Goal: Task Accomplishment & Management: Use online tool/utility

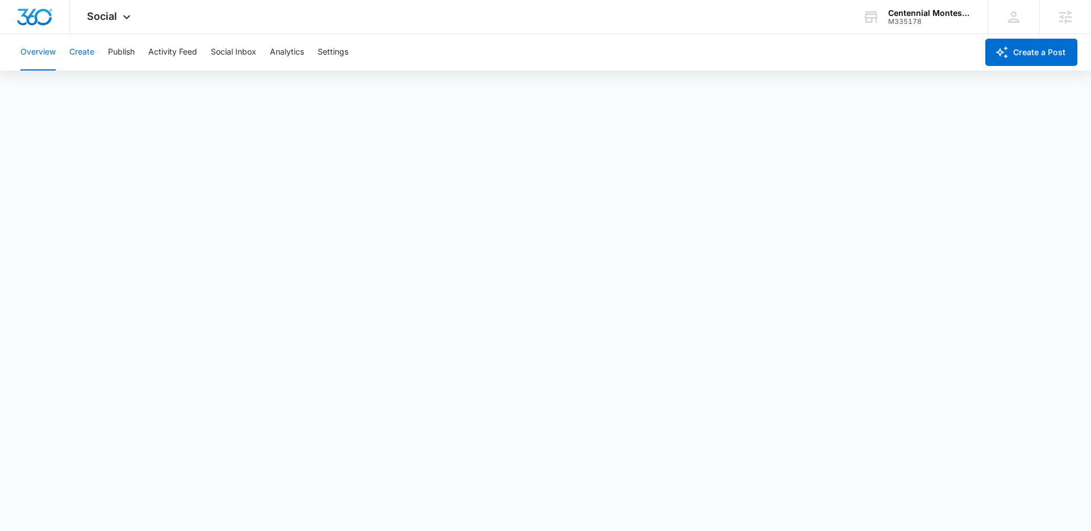
click at [90, 57] on button "Create" at bounding box center [81, 52] width 25 height 36
click at [921, 18] on div "M335178" at bounding box center [929, 22] width 83 height 8
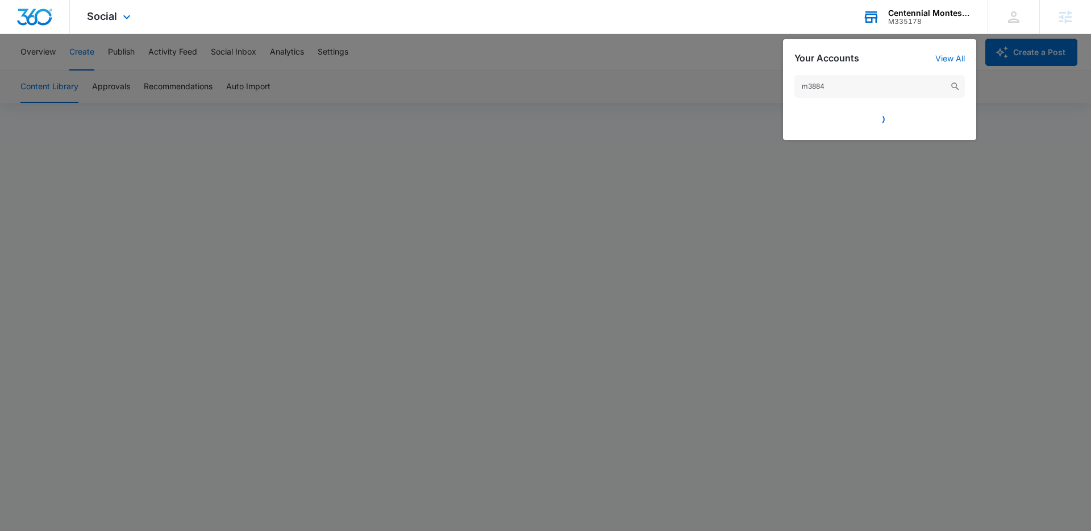
type input "m38844"
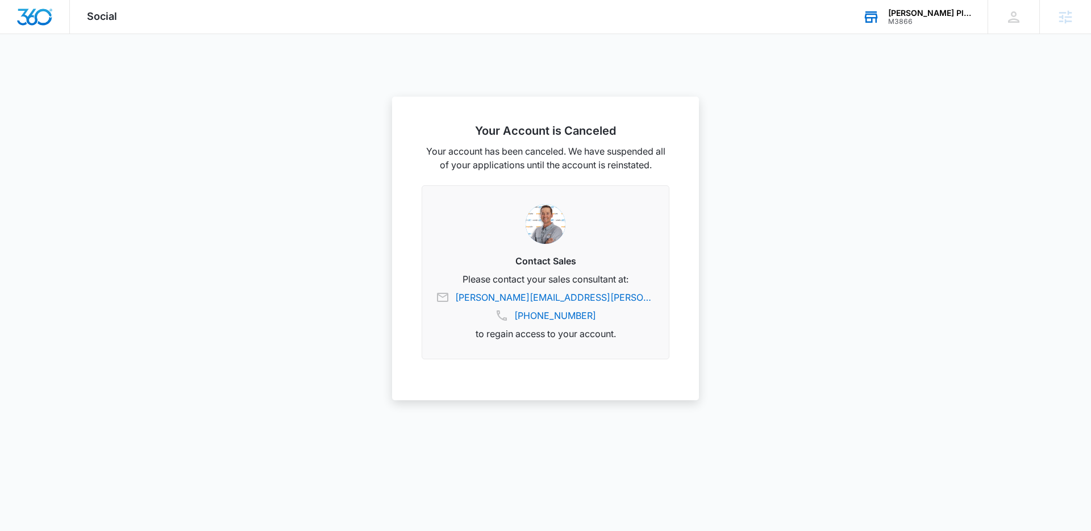
click at [948, 14] on div "[PERSON_NAME] Plumbing" at bounding box center [929, 13] width 83 height 9
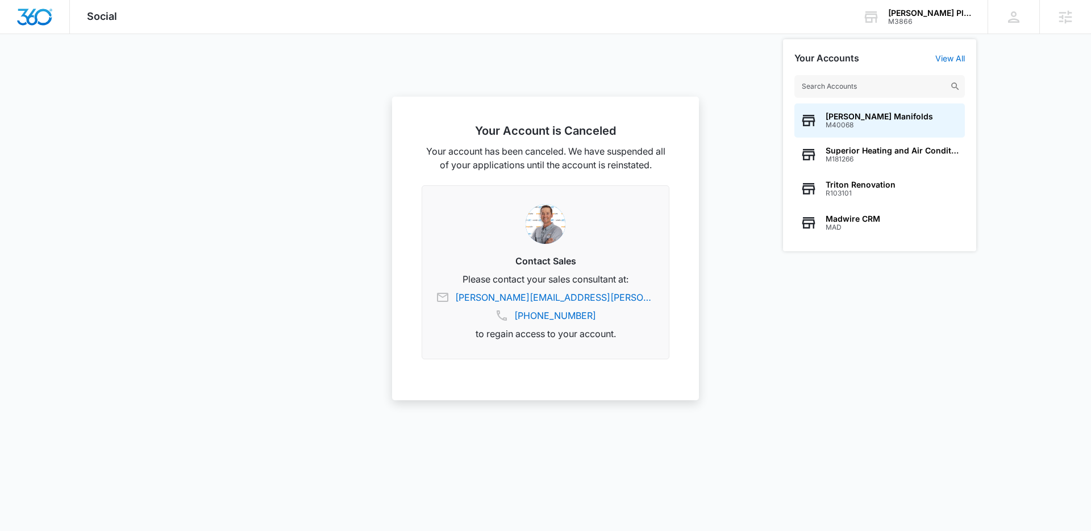
click at [893, 92] on input "text" at bounding box center [879, 86] width 170 height 23
type input "m38844"
click at [884, 128] on span "M38844" at bounding box center [887, 125] width 123 height 8
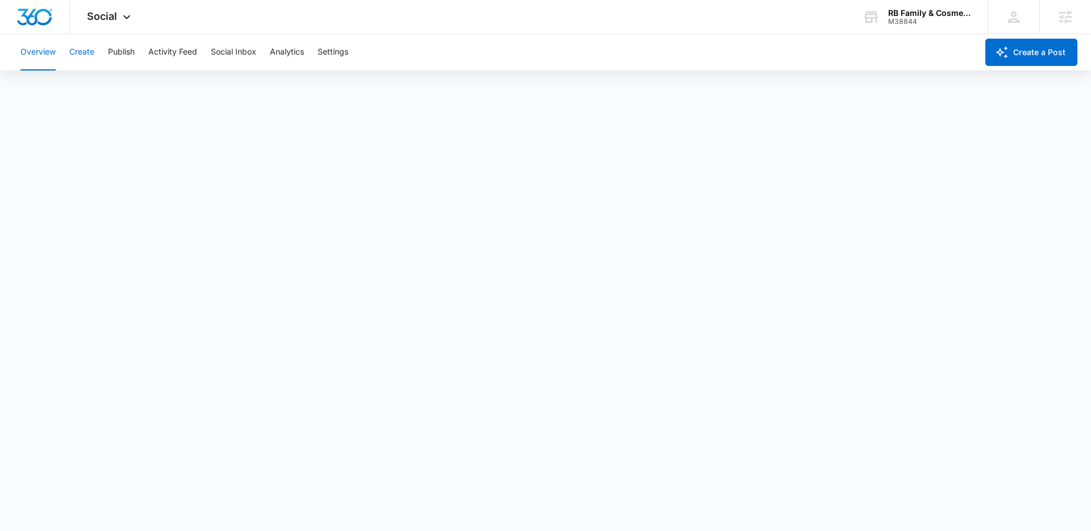
click at [81, 49] on button "Create" at bounding box center [81, 52] width 25 height 36
click at [115, 81] on button "Approvals" at bounding box center [111, 87] width 38 height 32
